Goal: Information Seeking & Learning: Learn about a topic

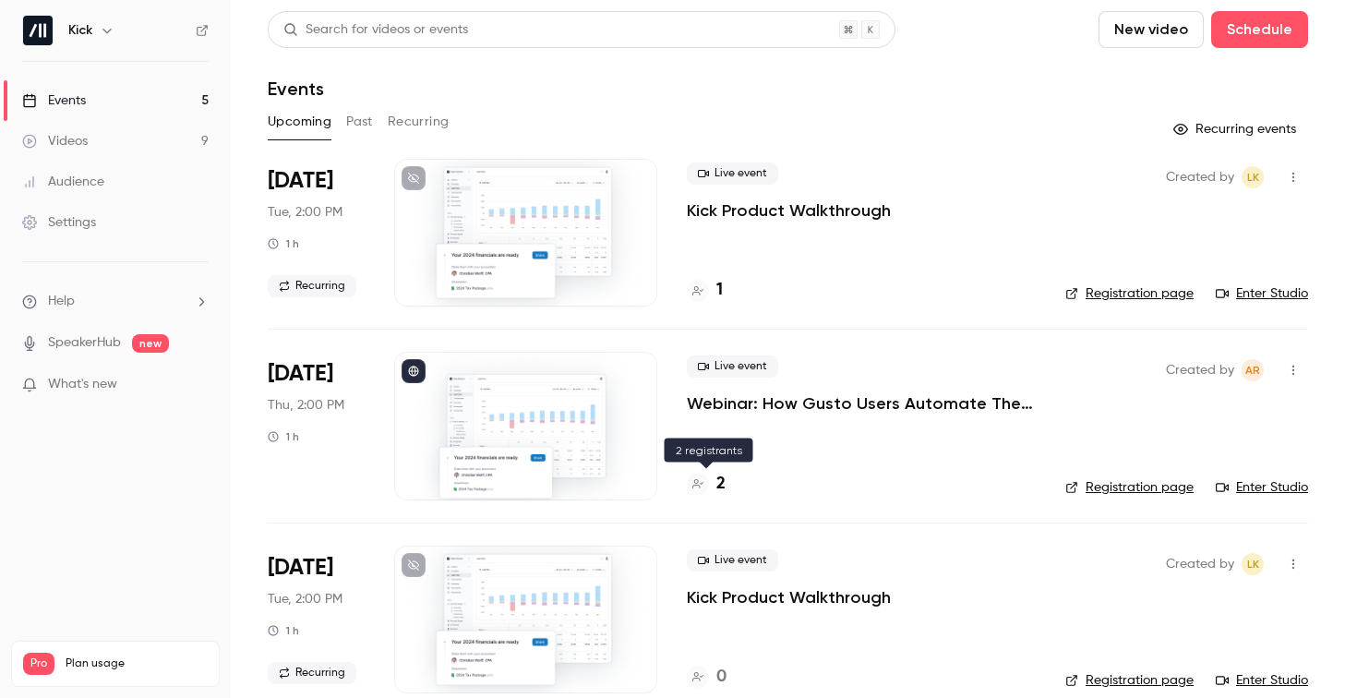
click at [722, 487] on h4 "2" at bounding box center [720, 484] width 9 height 25
drag, startPoint x: 266, startPoint y: 377, endPoint x: 343, endPoint y: 403, distance: 82.0
click at [343, 403] on main "Search for videos or events New video Schedule Events Upcoming Past Recurring R…" at bounding box center [788, 349] width 1114 height 698
click at [343, 403] on div "Sep 4 Thu, 2:00 PM 1 h" at bounding box center [316, 426] width 97 height 148
click at [721, 474] on h4 "2" at bounding box center [720, 484] width 9 height 25
